Goal: Information Seeking & Learning: Learn about a topic

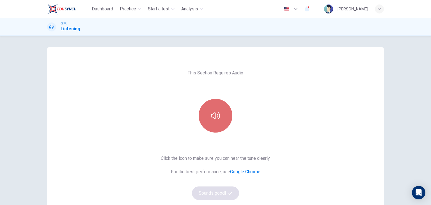
click at [212, 114] on icon "button" at bounding box center [215, 115] width 9 height 9
click at [211, 112] on icon "button" at bounding box center [215, 115] width 9 height 9
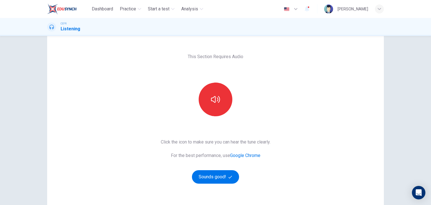
scroll to position [17, 0]
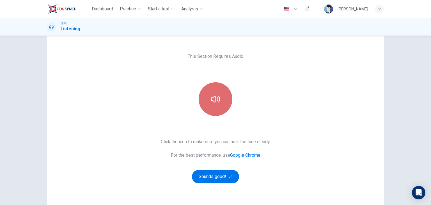
click at [219, 100] on button "button" at bounding box center [216, 99] width 34 height 34
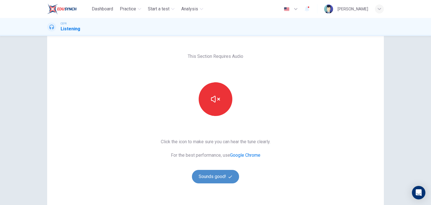
click at [212, 175] on button "Sounds good!" at bounding box center [215, 176] width 47 height 13
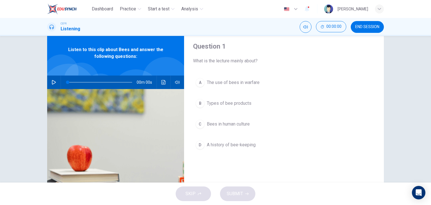
scroll to position [0, 0]
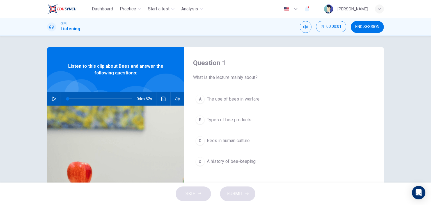
click at [53, 96] on button "button" at bounding box center [53, 98] width 9 height 13
type input "1"
click at [52, 98] on icon "button" at bounding box center [53, 98] width 3 height 3
click at [52, 98] on icon "button" at bounding box center [54, 98] width 4 height 4
click at [203, 161] on button "D A history of bee-keeping" at bounding box center [284, 161] width 182 height 14
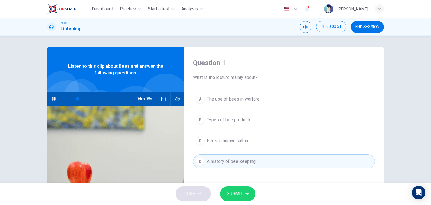
click at [230, 98] on span "The use of bees in warfare" at bounding box center [233, 99] width 53 height 7
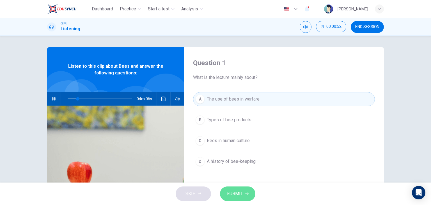
click at [232, 195] on span "SUBMIT" at bounding box center [235, 194] width 16 height 8
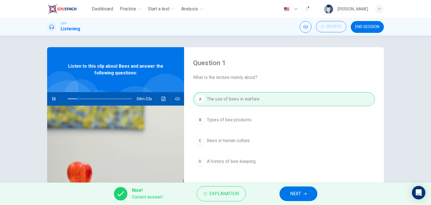
click at [291, 191] on span "NEXT" at bounding box center [295, 194] width 11 height 8
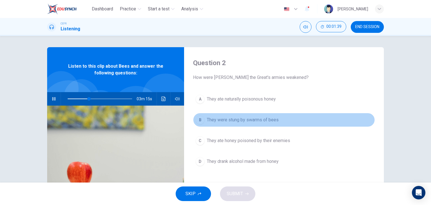
click at [236, 121] on span "They were stung by swarms of bees" at bounding box center [243, 119] width 72 height 7
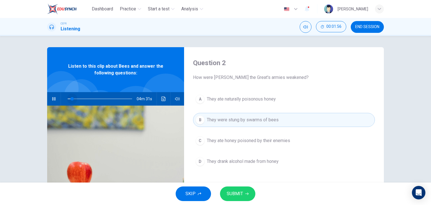
click at [70, 98] on span at bounding box center [100, 99] width 64 height 8
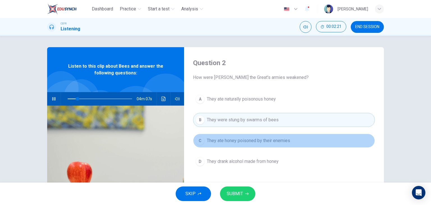
click at [232, 141] on span "They ate honey poisoned by their enemies" at bounding box center [248, 140] width 83 height 7
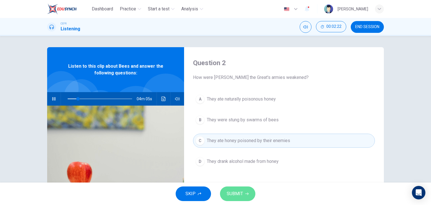
click at [240, 191] on span "SUBMIT" at bounding box center [235, 194] width 16 height 8
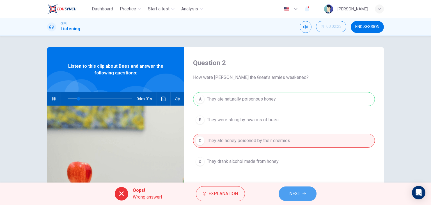
click at [289, 188] on button "NEXT" at bounding box center [297, 193] width 38 height 15
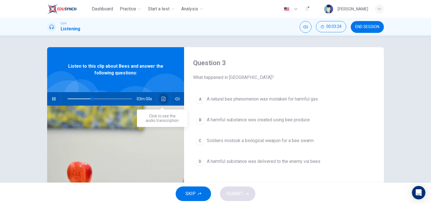
click at [165, 100] on button "Click to see the audio transcription" at bounding box center [163, 98] width 9 height 13
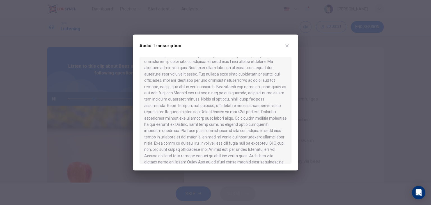
scroll to position [149, 0]
click at [284, 43] on button "button" at bounding box center [286, 45] width 9 height 9
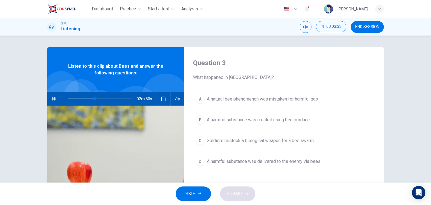
type input "42"
click at [359, 30] on button "END SESSION" at bounding box center [367, 27] width 33 height 12
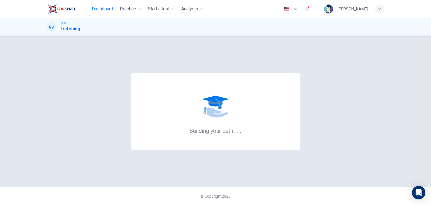
click at [107, 11] on span "Dashboard" at bounding box center [102, 9] width 21 height 7
